Goal: Transaction & Acquisition: Purchase product/service

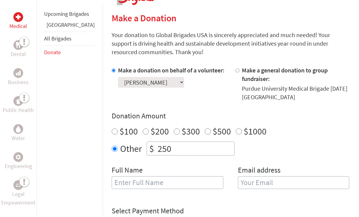
scroll to position [140, 0]
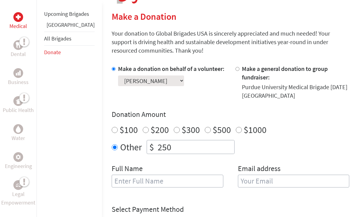
click at [151, 176] on input "text" at bounding box center [168, 181] width 112 height 13
click at [151, 82] on select "Select a volunteer... [PERSON_NAME] [PERSON_NAME] [PERSON_NAME] [PERSON_NAME] […" at bounding box center [151, 81] width 66 height 11
click at [112, 177] on input "[PERSON_NAME]" at bounding box center [168, 181] width 112 height 13
click at [112, 175] on input "[PERSON_NAME]" at bounding box center [168, 181] width 112 height 13
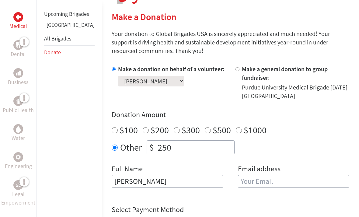
click at [269, 175] on input "email" at bounding box center [294, 181] width 112 height 13
click at [163, 175] on input "[PERSON_NAME]" at bounding box center [168, 181] width 112 height 13
type input "[PERSON_NAME]"
click at [267, 175] on input "email" at bounding box center [294, 181] width 112 height 13
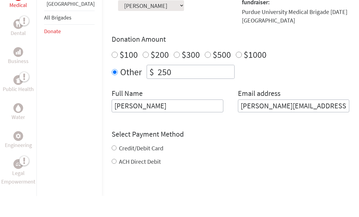
scroll to position [196, 0]
type input "[PERSON_NAME][EMAIL_ADDRESS][DOMAIN_NAME]"
click at [112, 164] on div "Credit/Debit Card ACH Direct Debit" at bounding box center [231, 175] width 238 height 22
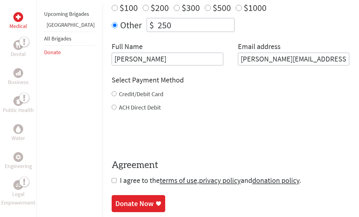
scroll to position [262, 0]
click at [112, 92] on input "Credit/Debit Card" at bounding box center [114, 94] width 5 height 5
radio input "true"
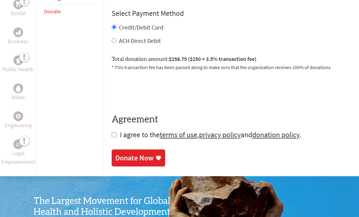
scroll to position [329, 0]
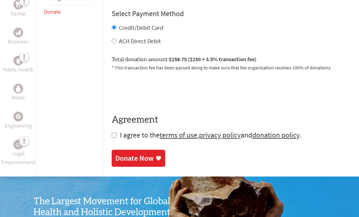
click at [112, 132] on form "Make a donation on behalf of a volunteer: Select a volunteer... [PERSON_NAME] […" at bounding box center [231, 8] width 238 height 264
click at [112, 133] on input "checkbox" at bounding box center [114, 135] width 5 height 5
checkbox input "true"
click at [129, 154] on div "Donate Now" at bounding box center [134, 159] width 38 height 10
